Goal: Find specific page/section: Find specific page/section

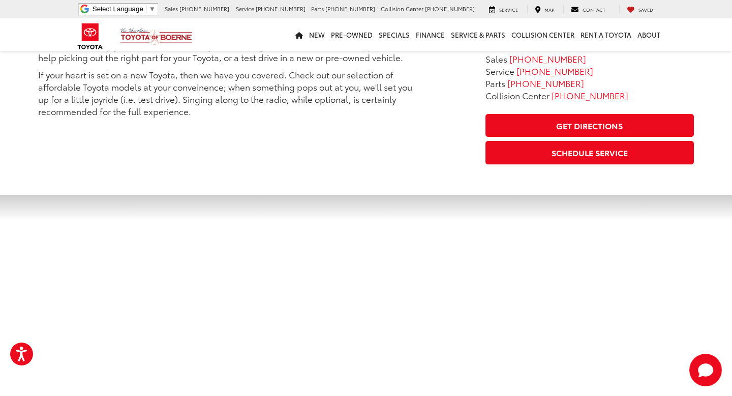
scroll to position [592, 0]
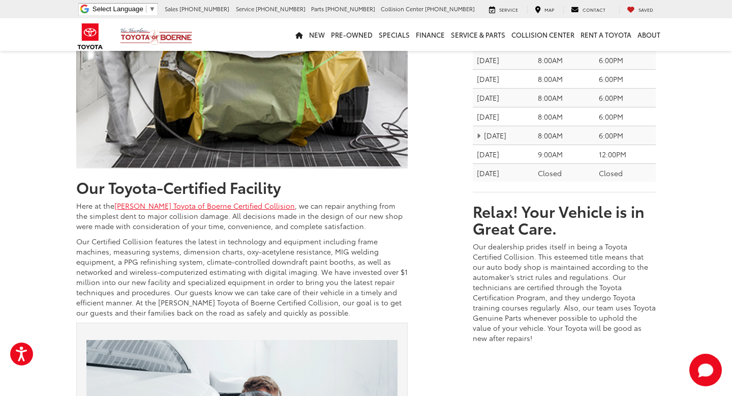
scroll to position [399, 0]
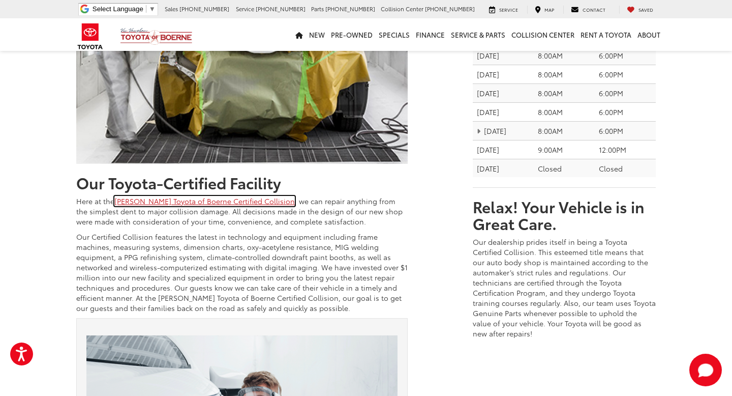
click at [248, 199] on link "Vic Vaughan Toyota of Boerne Certified Collision" at bounding box center [204, 201] width 181 height 10
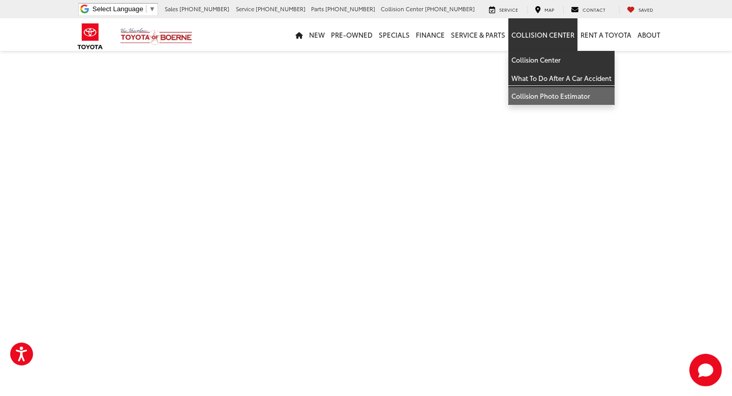
click at [550, 92] on link "Collision Photo Estimator" at bounding box center [562, 96] width 106 height 18
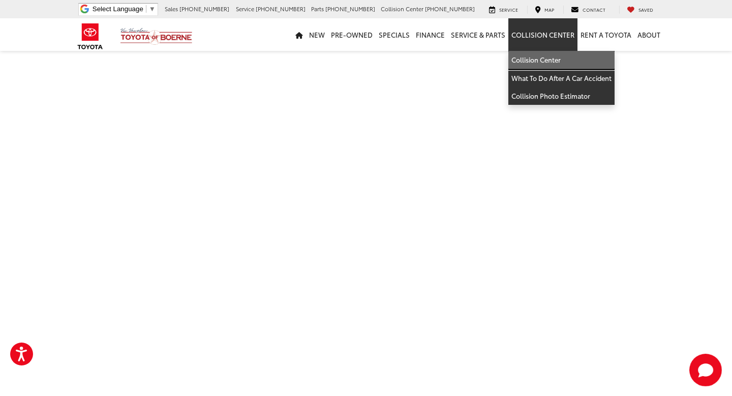
click at [537, 58] on link "Collision Center" at bounding box center [562, 60] width 106 height 18
